Goal: Information Seeking & Learning: Learn about a topic

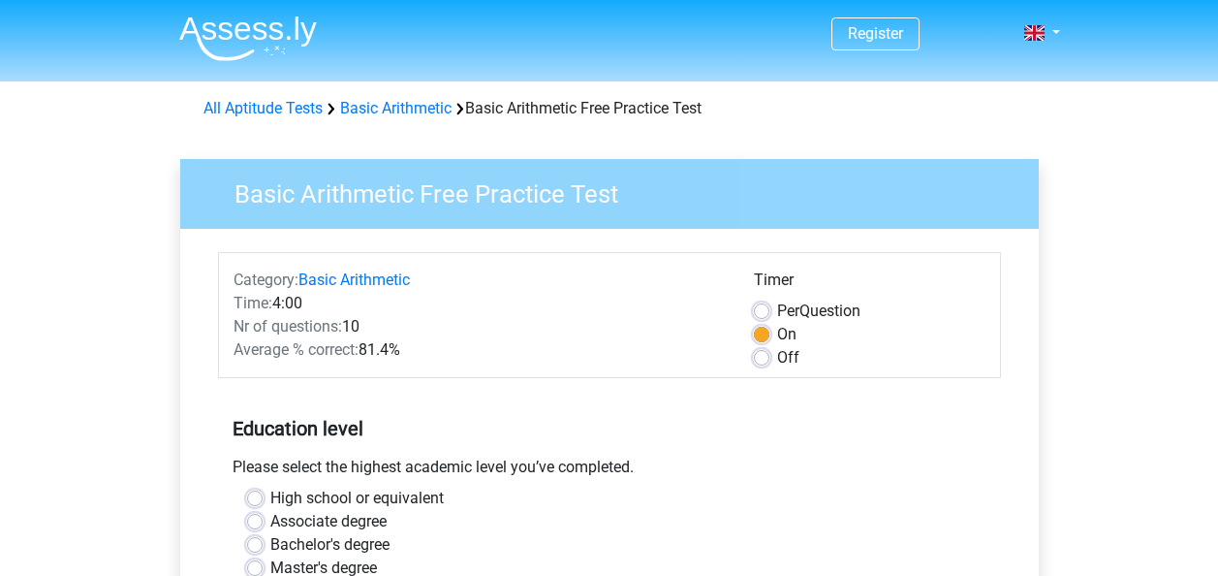
scroll to position [48, 0]
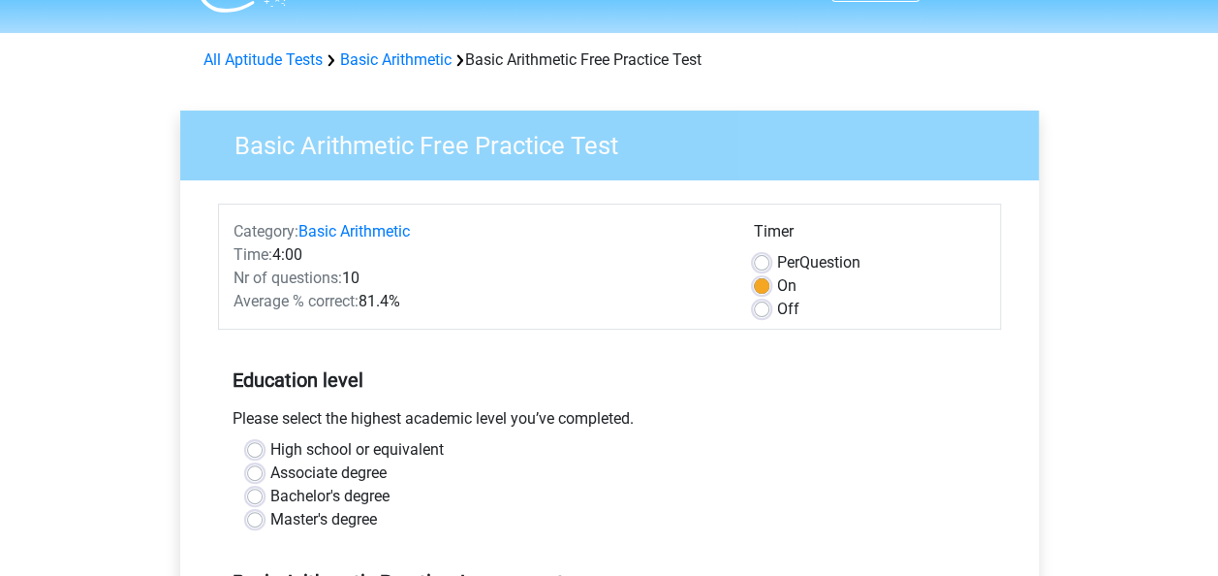
click at [270, 448] on label "High school or equivalent" at bounding box center [356, 449] width 173 height 23
click at [258, 448] on input "High school or equivalent" at bounding box center [255, 447] width 16 height 19
radio input "true"
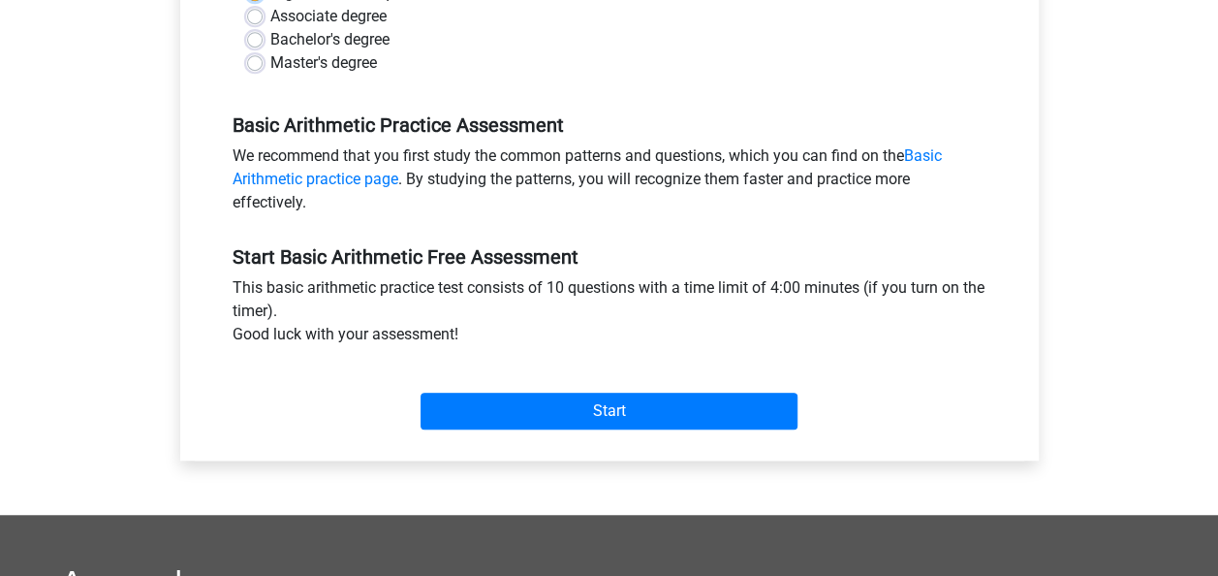
scroll to position [533, 0]
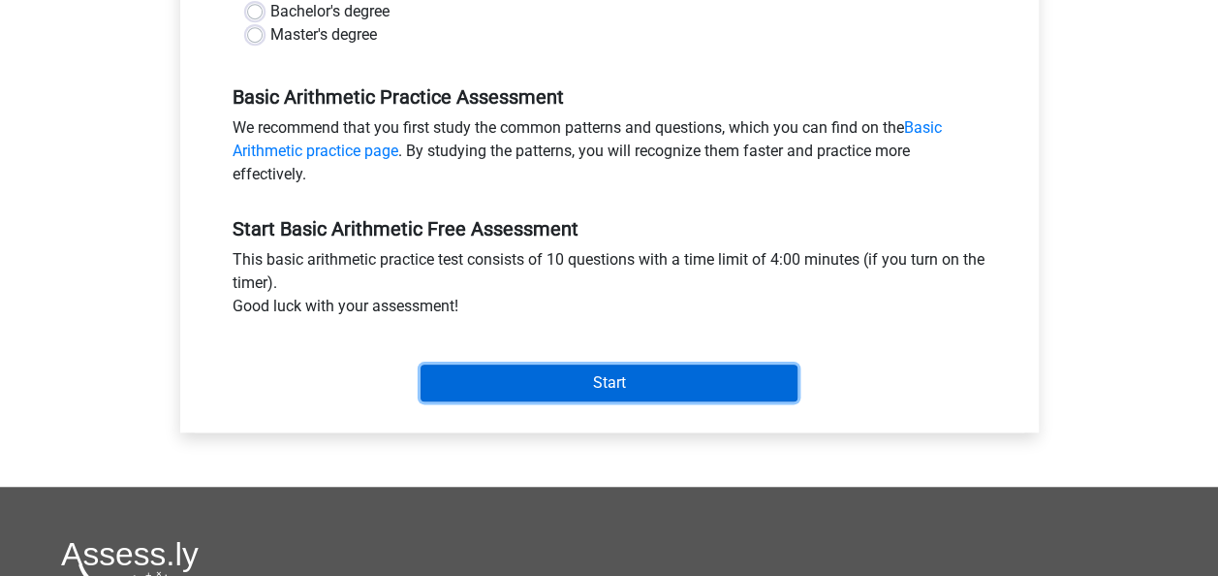
click at [584, 381] on input "Start" at bounding box center [609, 382] width 377 height 37
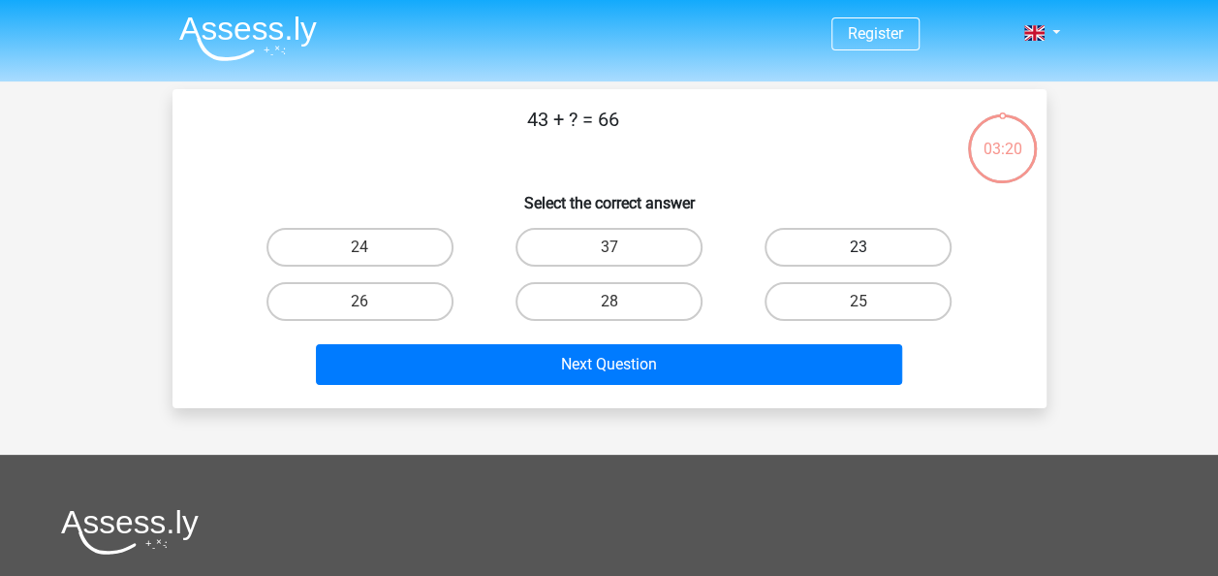
click at [897, 245] on label "23" at bounding box center [858, 247] width 187 height 39
click at [871, 247] on input "23" at bounding box center [865, 253] width 13 height 13
radio input "true"
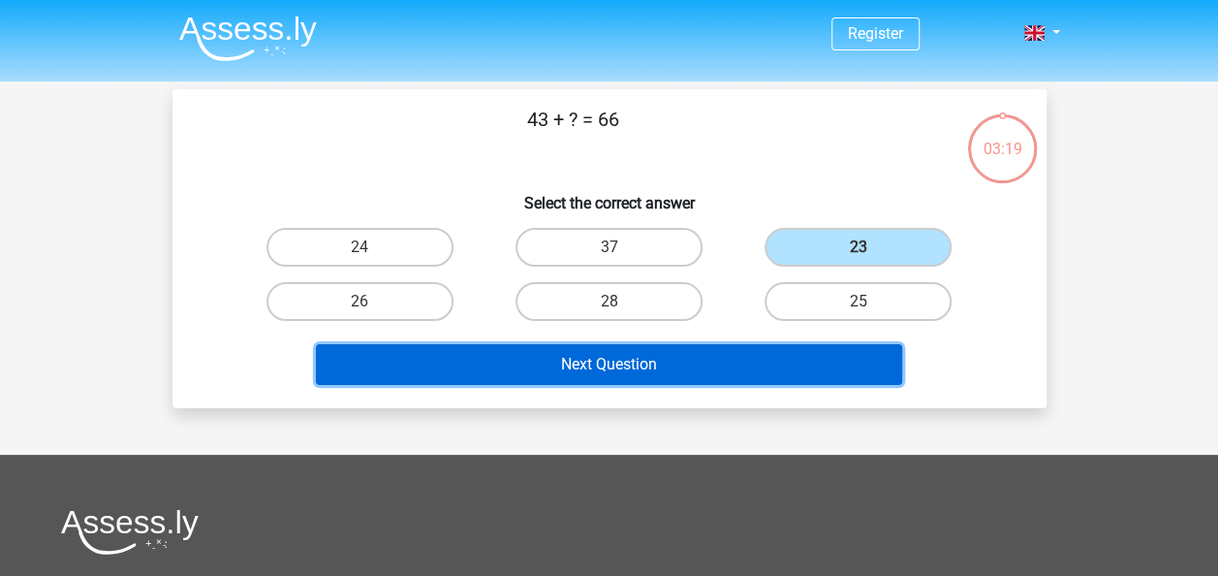
click at [706, 359] on button "Next Question" at bounding box center [609, 364] width 586 height 41
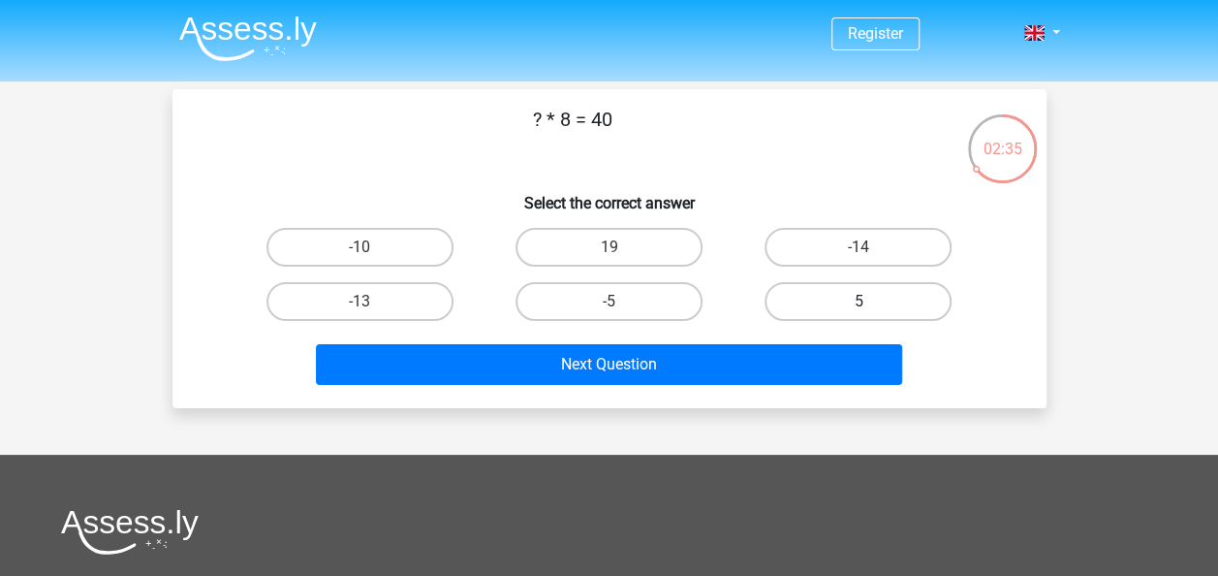
click at [908, 302] on label "5" at bounding box center [858, 301] width 187 height 39
click at [871, 302] on input "5" at bounding box center [865, 307] width 13 height 13
radio input "true"
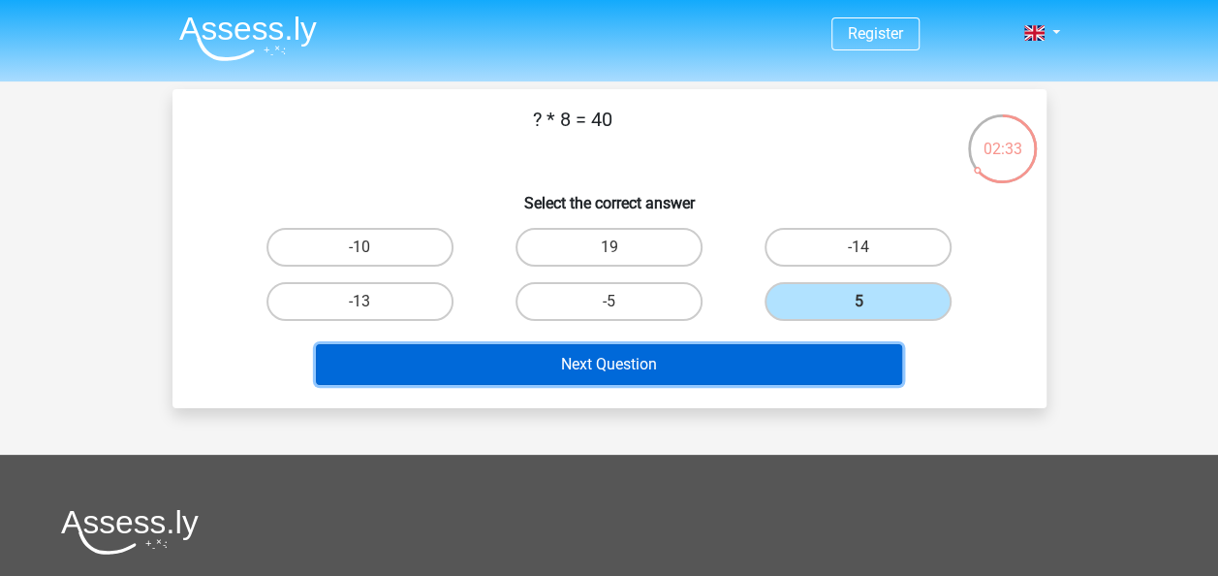
click at [729, 362] on button "Next Question" at bounding box center [609, 364] width 586 height 41
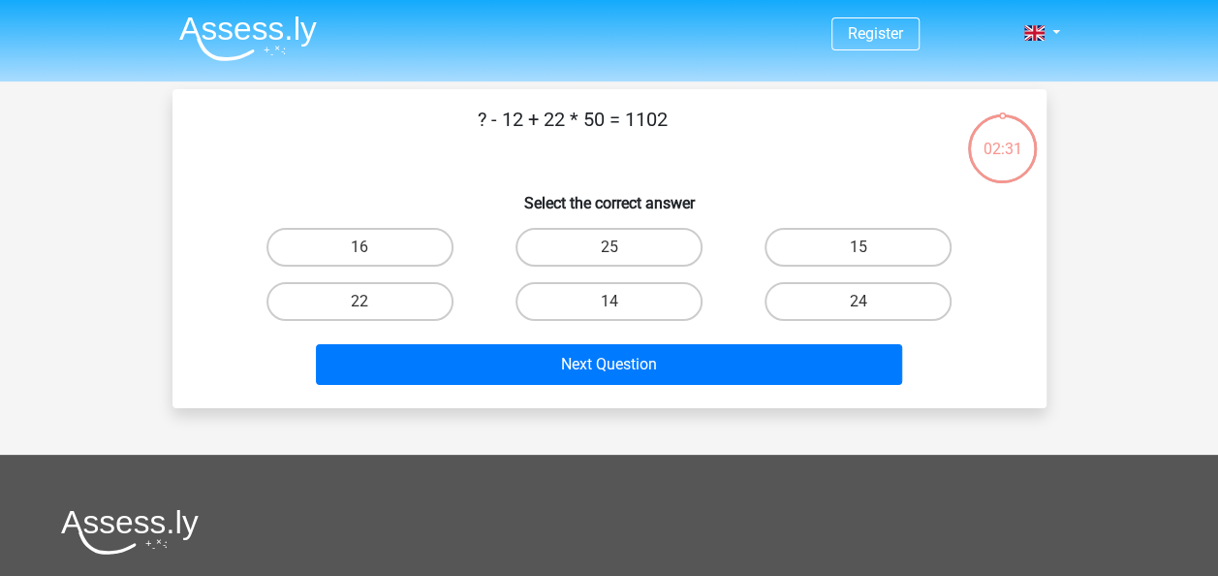
scroll to position [89, 0]
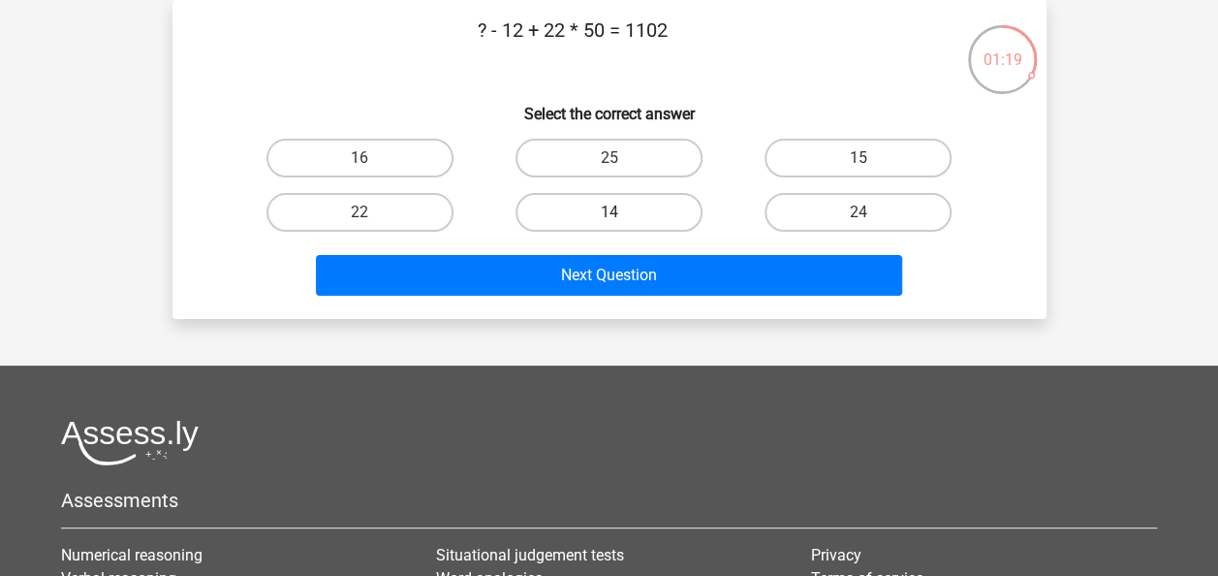
click at [587, 201] on label "14" at bounding box center [609, 212] width 187 height 39
click at [609, 212] on input "14" at bounding box center [615, 218] width 13 height 13
radio input "true"
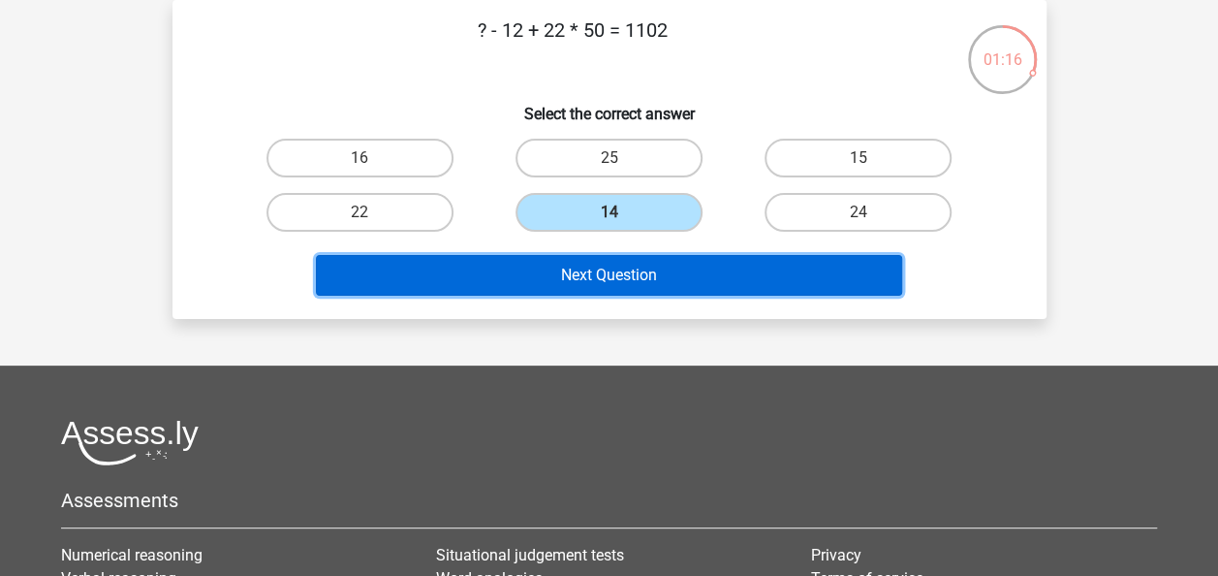
click at [634, 279] on button "Next Question" at bounding box center [609, 275] width 586 height 41
